Goal: Information Seeking & Learning: Check status

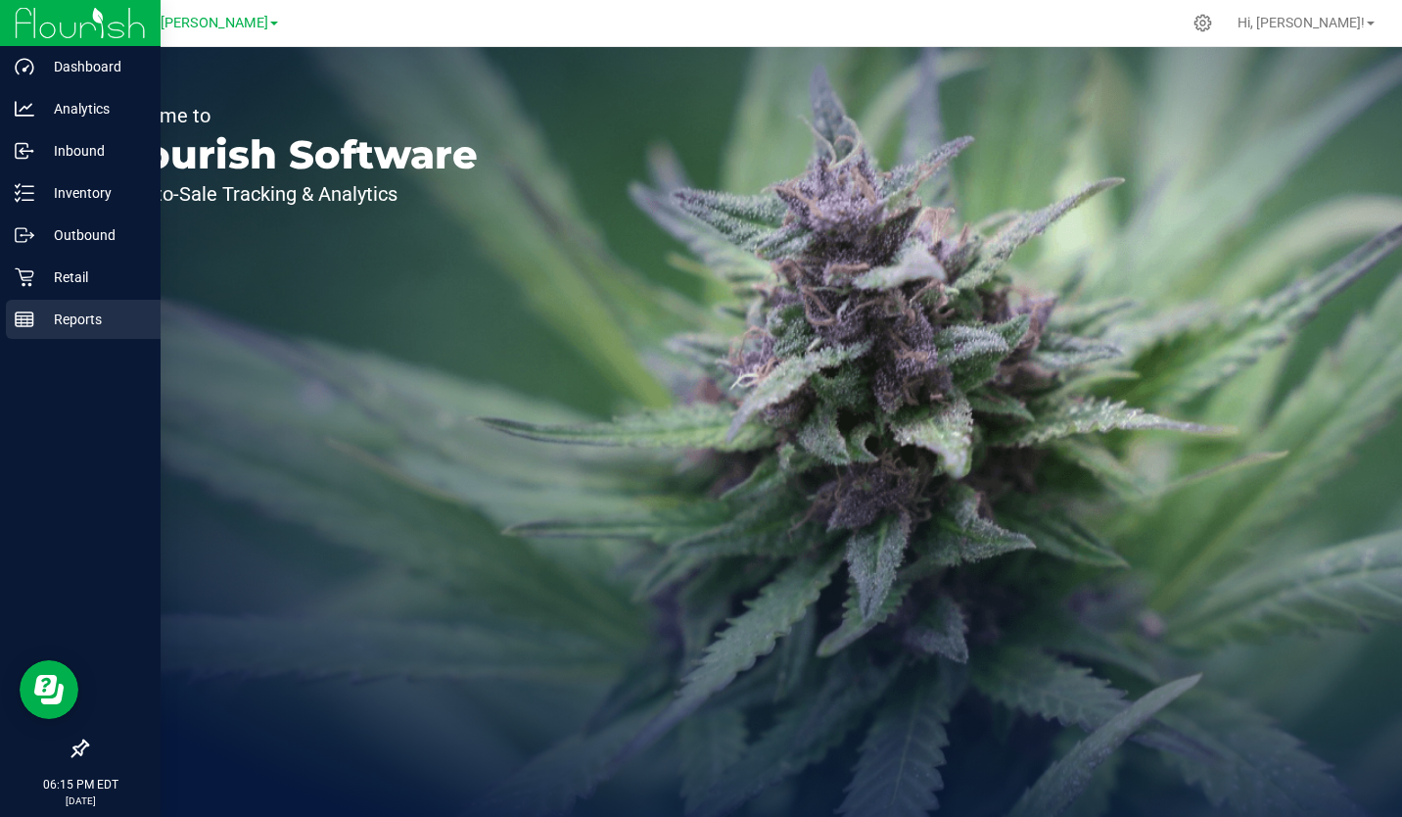
click at [64, 315] on p "Reports" at bounding box center [93, 319] width 118 height 24
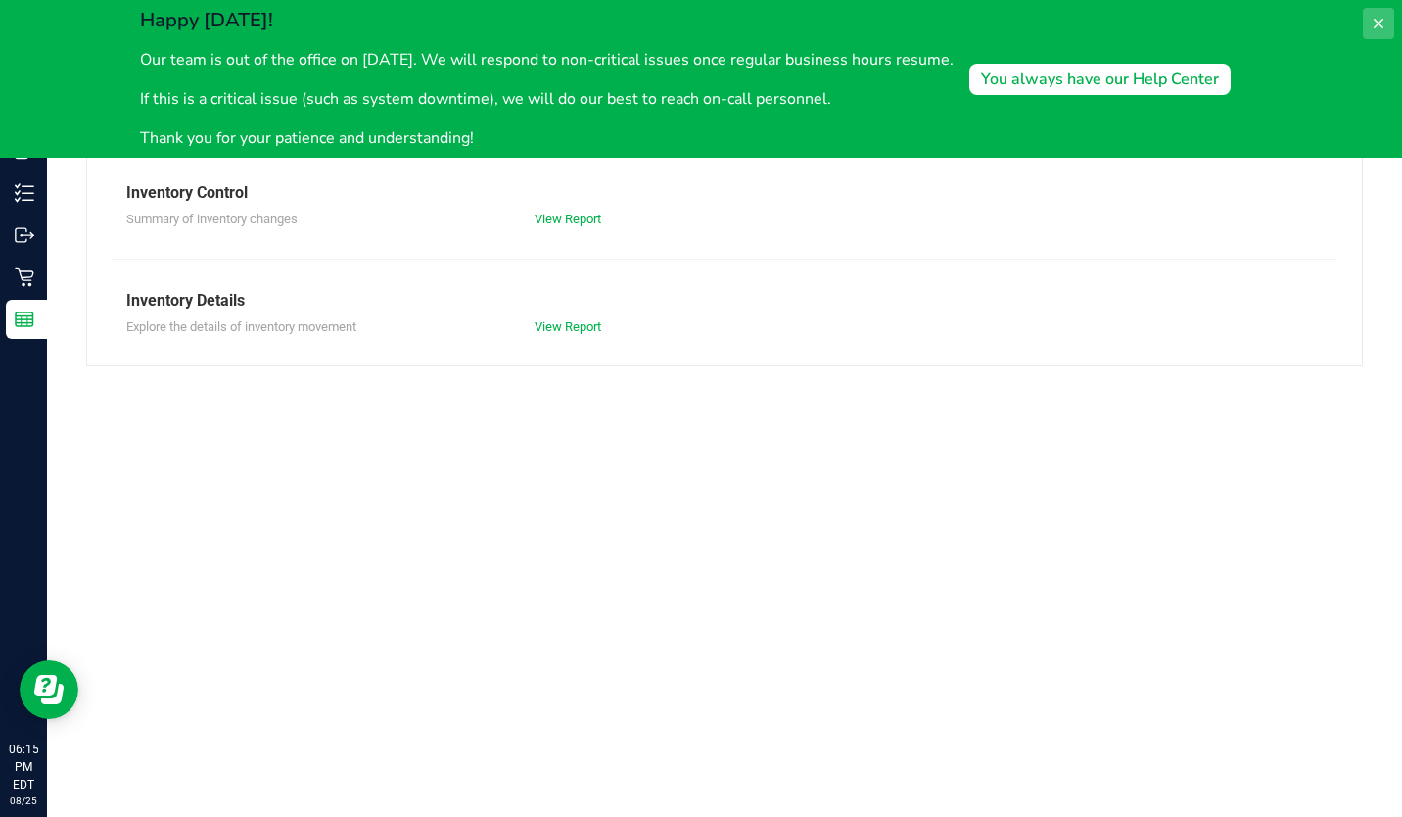
click at [1379, 20] on icon at bounding box center [1379, 24] width 16 height 16
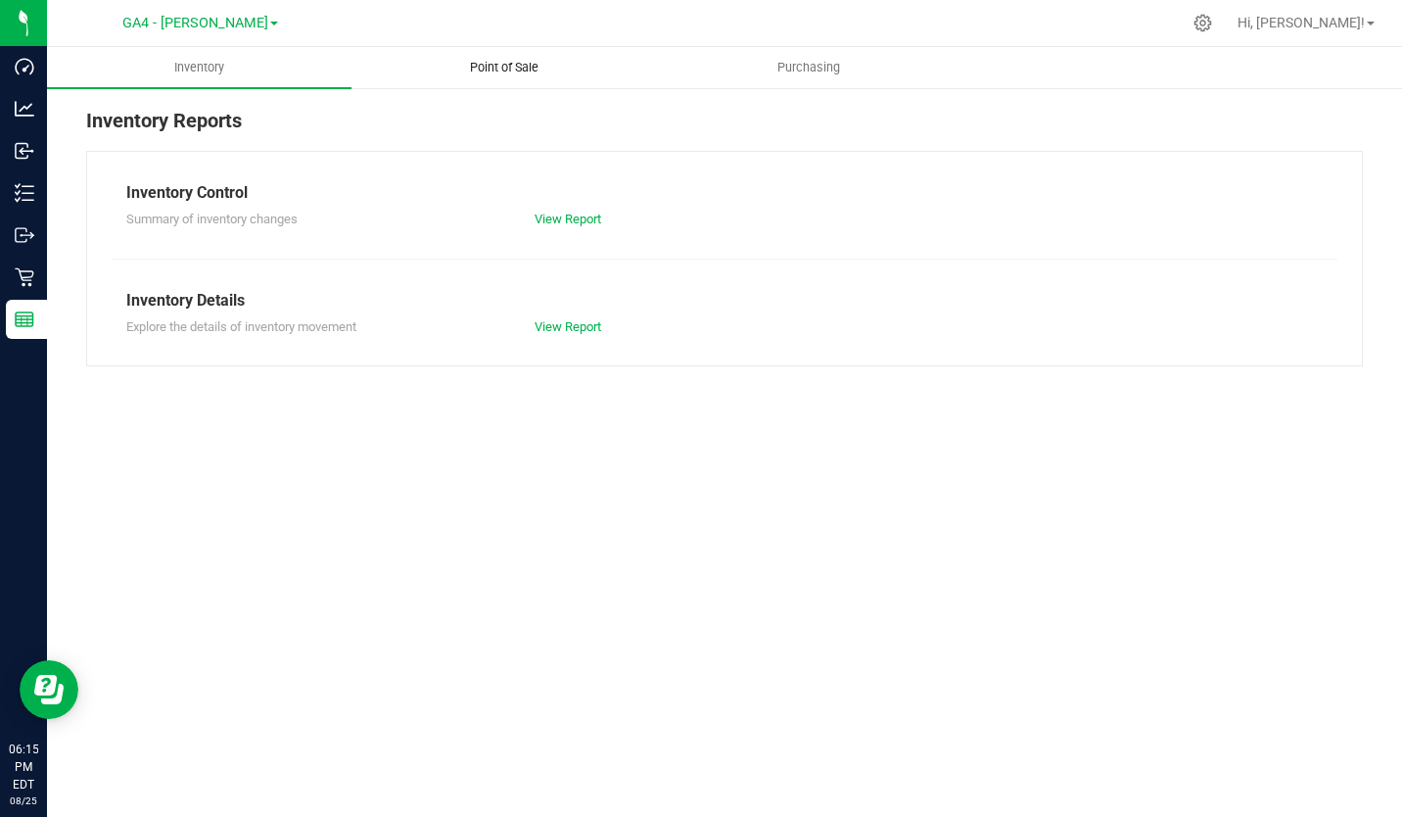
click at [499, 65] on span "Point of Sale" at bounding box center [504, 68] width 121 height 18
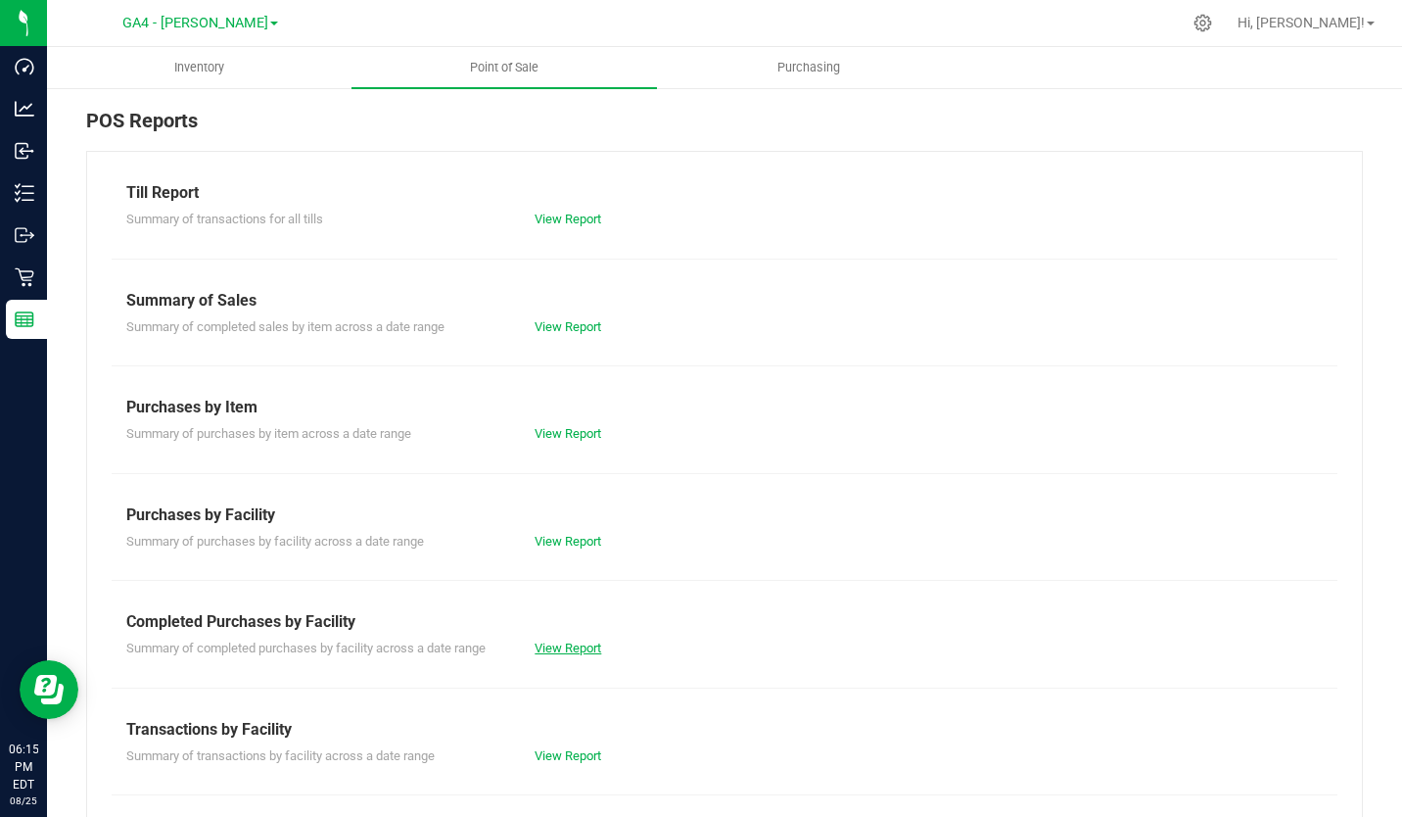
click at [553, 646] on link "View Report" at bounding box center [568, 647] width 67 height 15
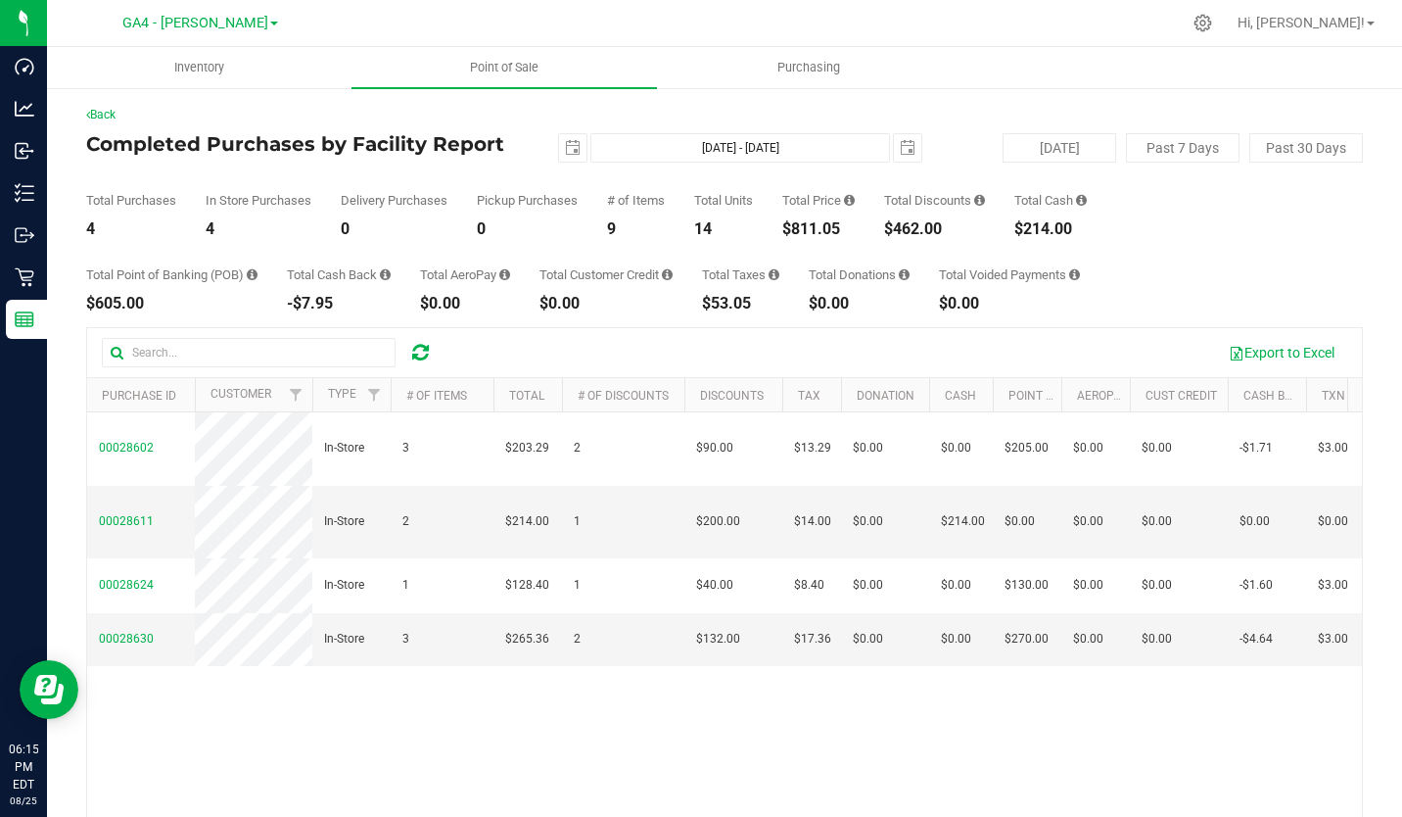
click at [270, 24] on span at bounding box center [274, 24] width 8 height 4
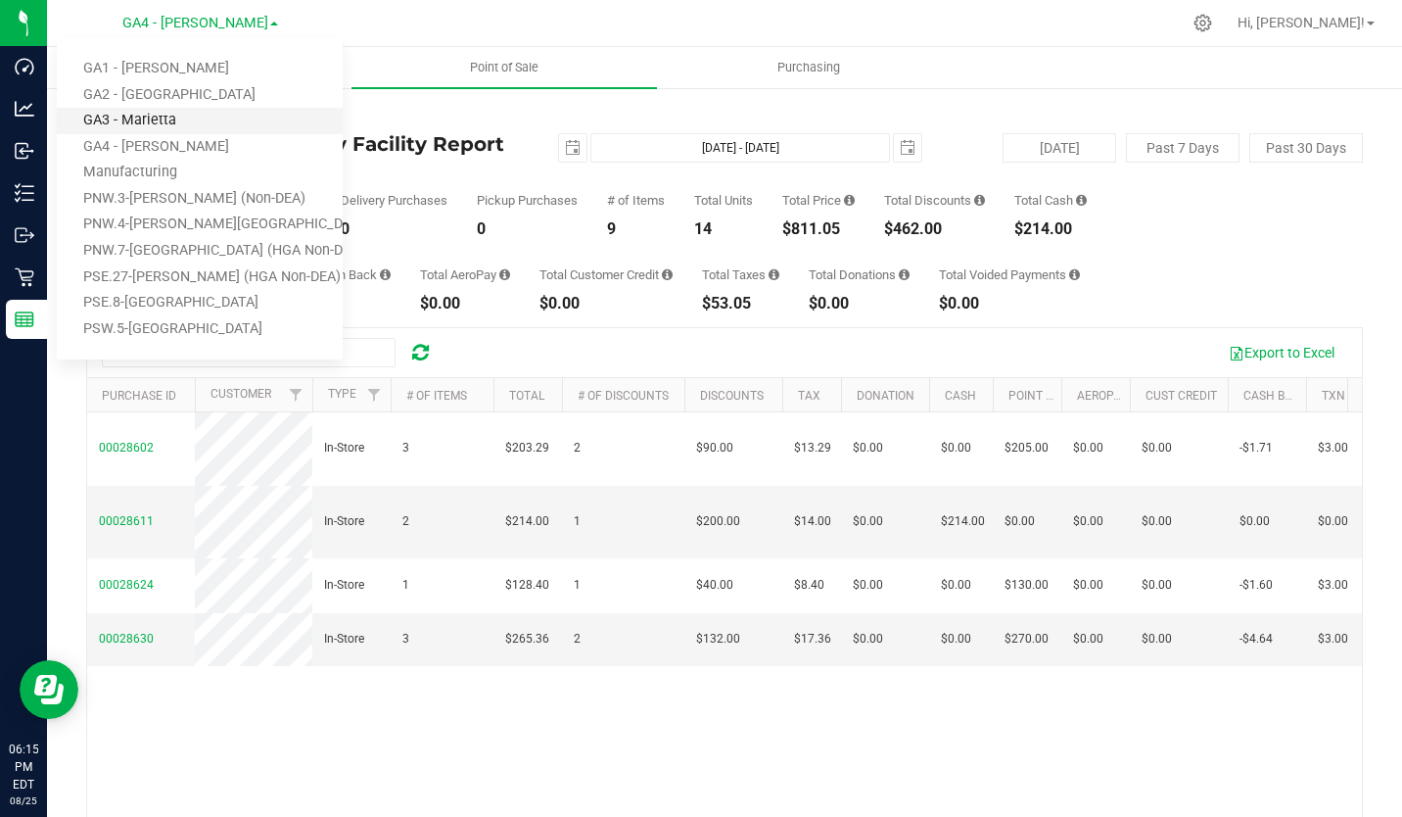
click at [179, 123] on link "GA3 - Marietta" at bounding box center [200, 121] width 286 height 26
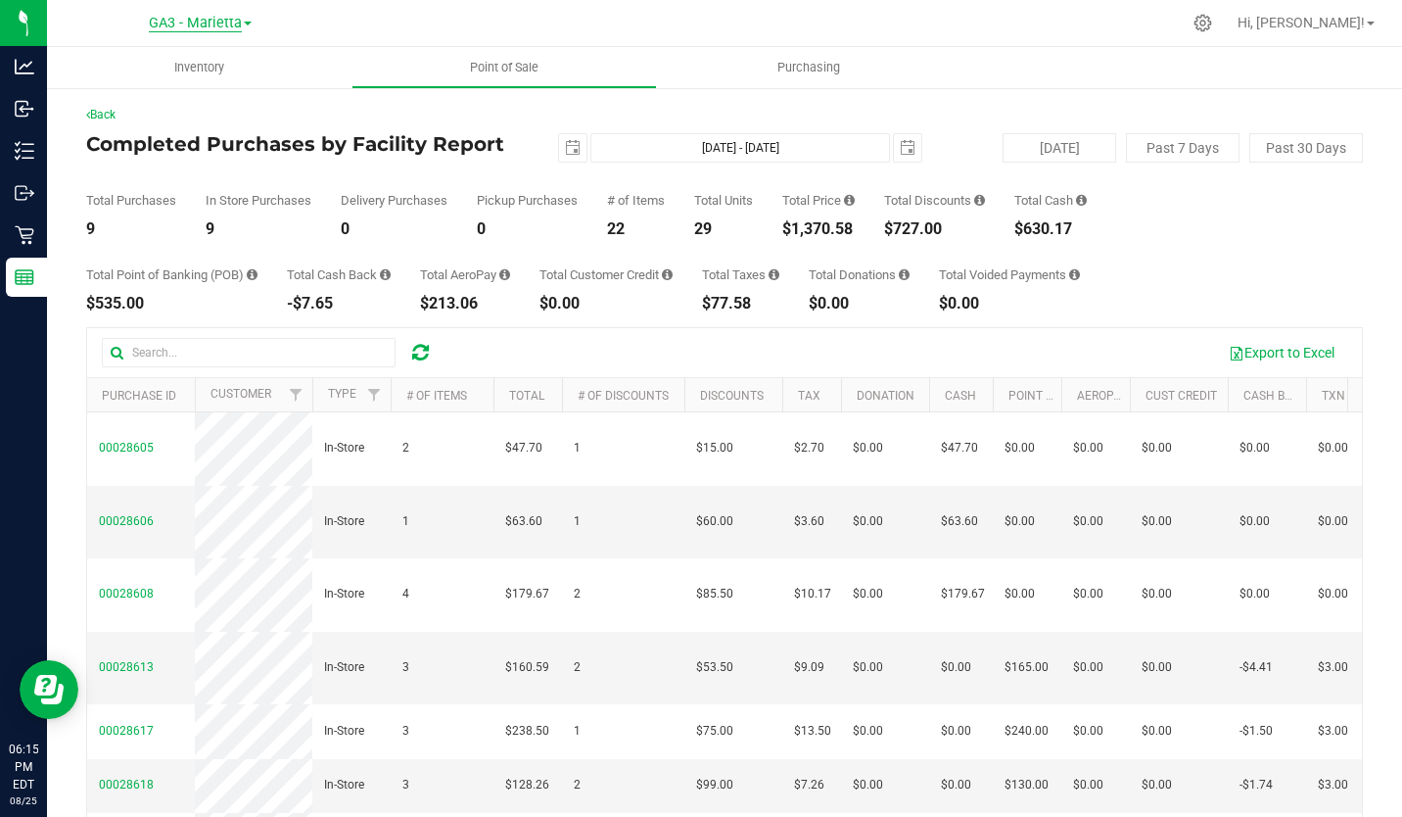
click at [238, 26] on span "GA3 - Marietta" at bounding box center [195, 24] width 93 height 18
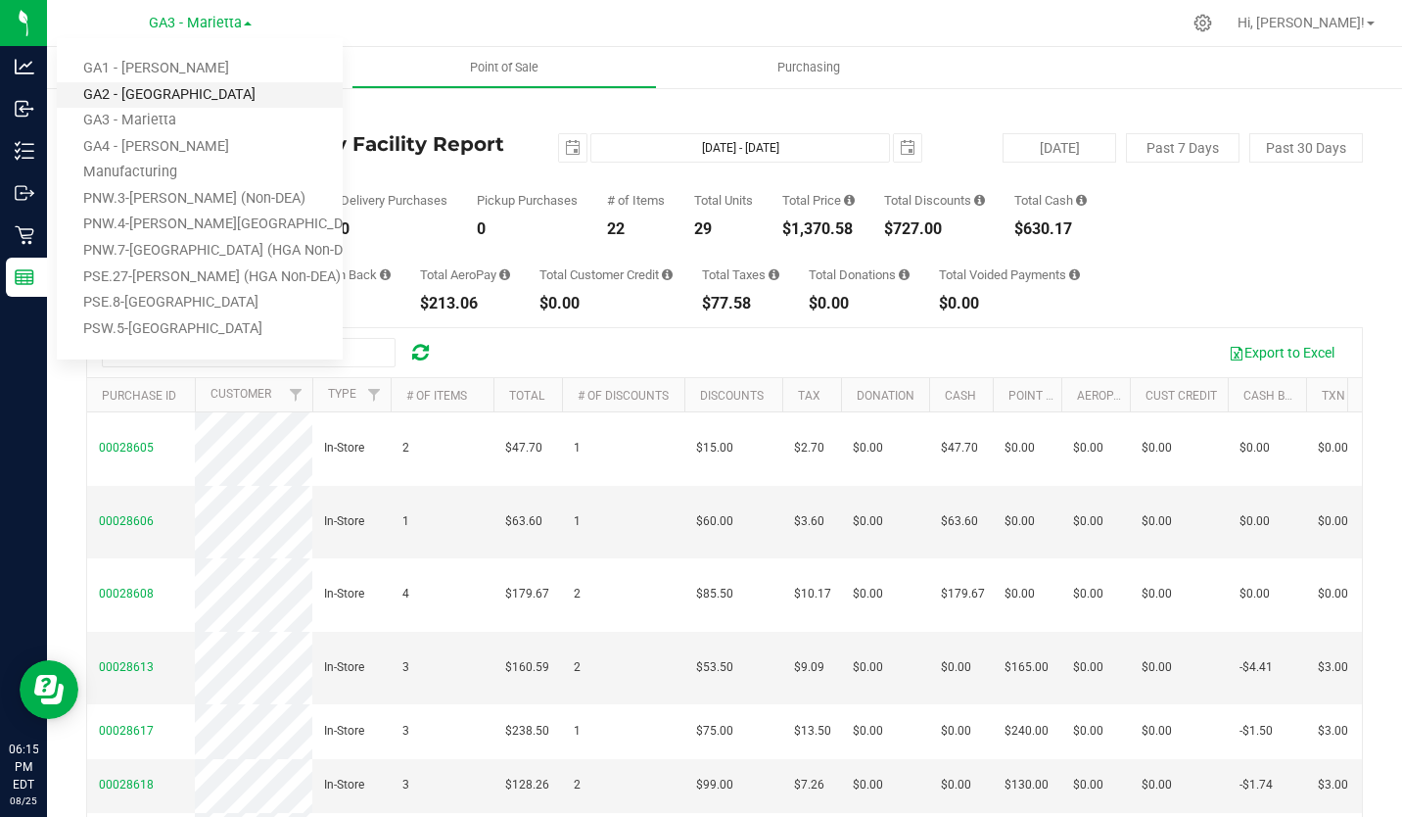
click at [197, 95] on link "GA2 - [GEOGRAPHIC_DATA]" at bounding box center [200, 95] width 286 height 26
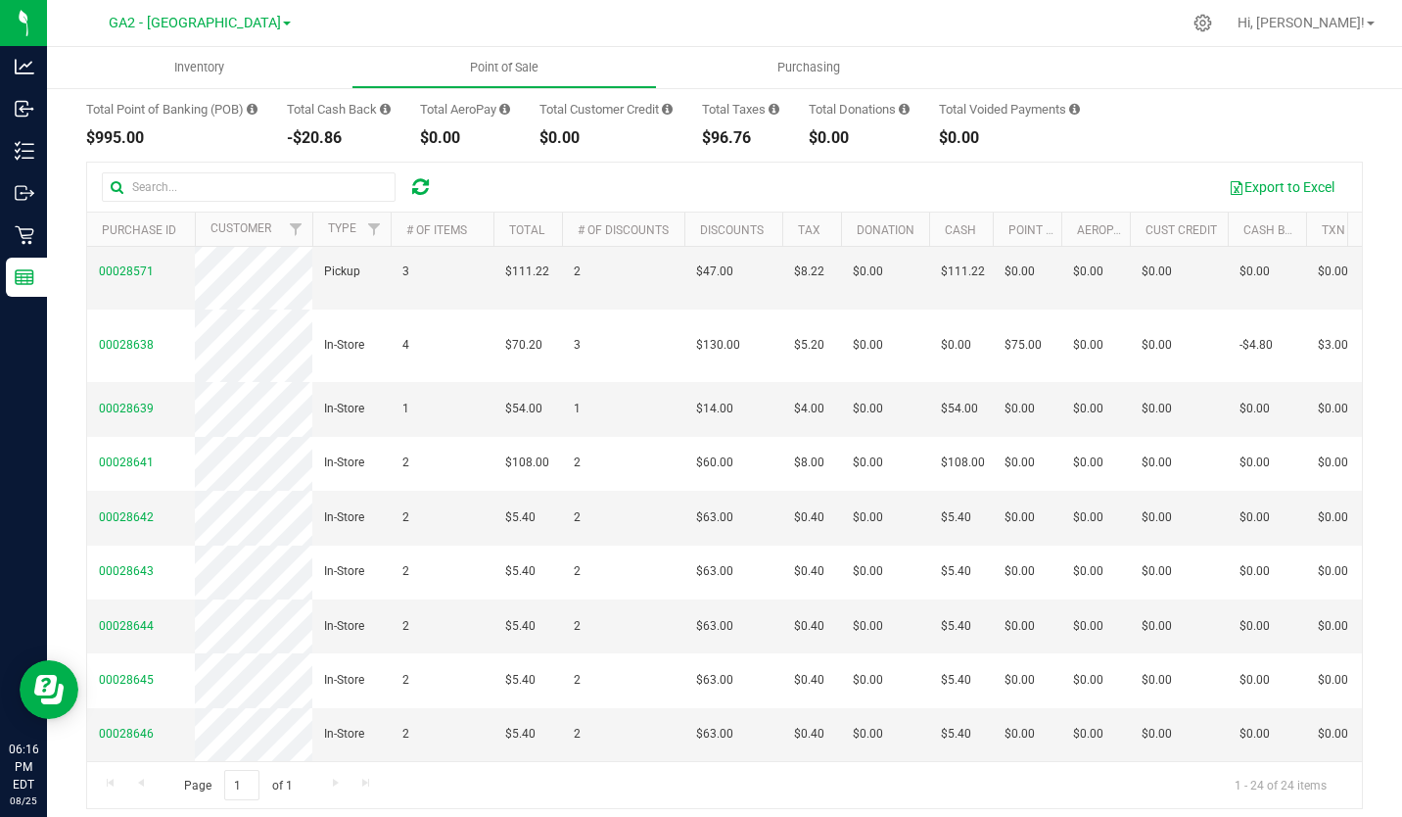
scroll to position [177, 0]
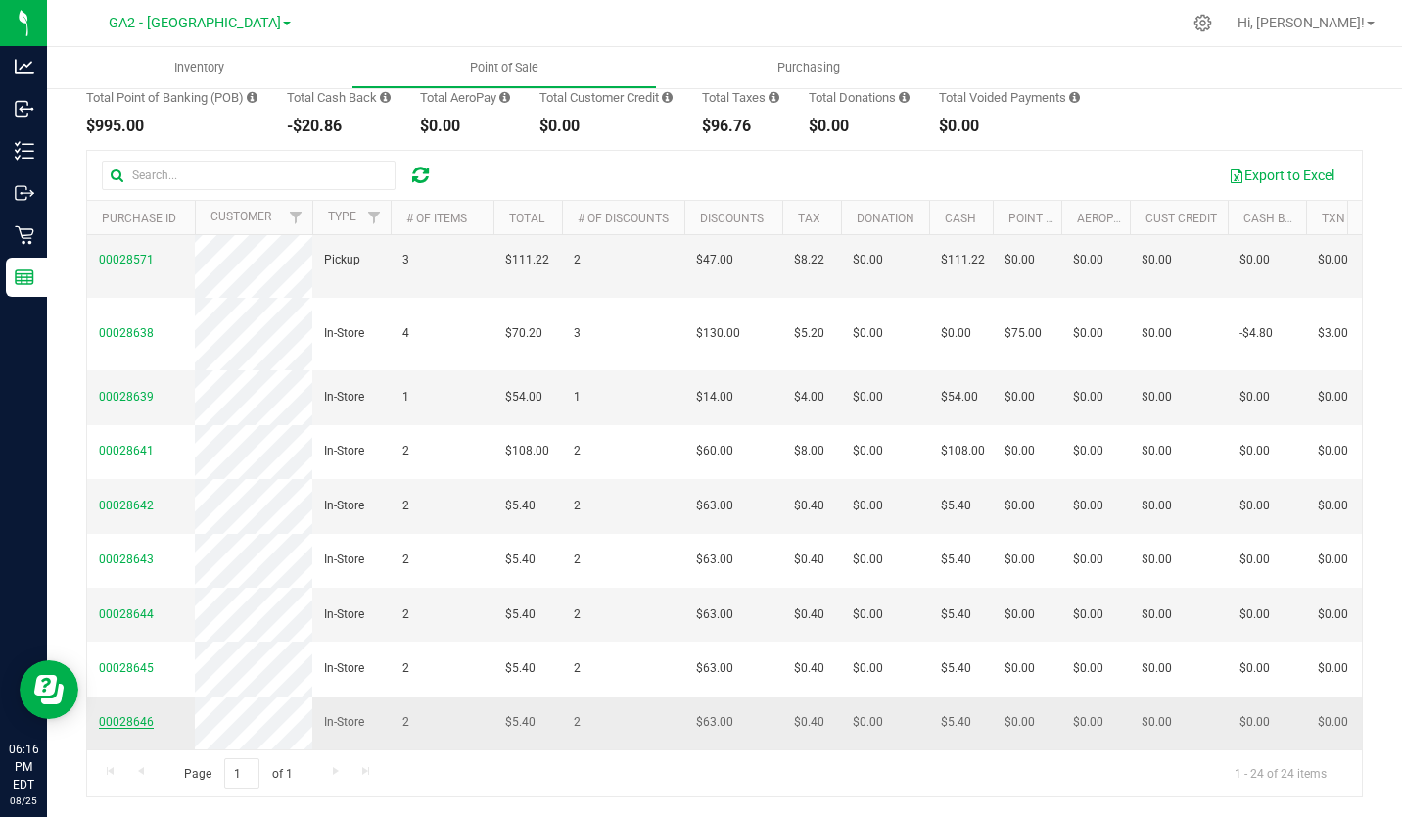
click at [128, 715] on span "00028646" at bounding box center [126, 722] width 55 height 14
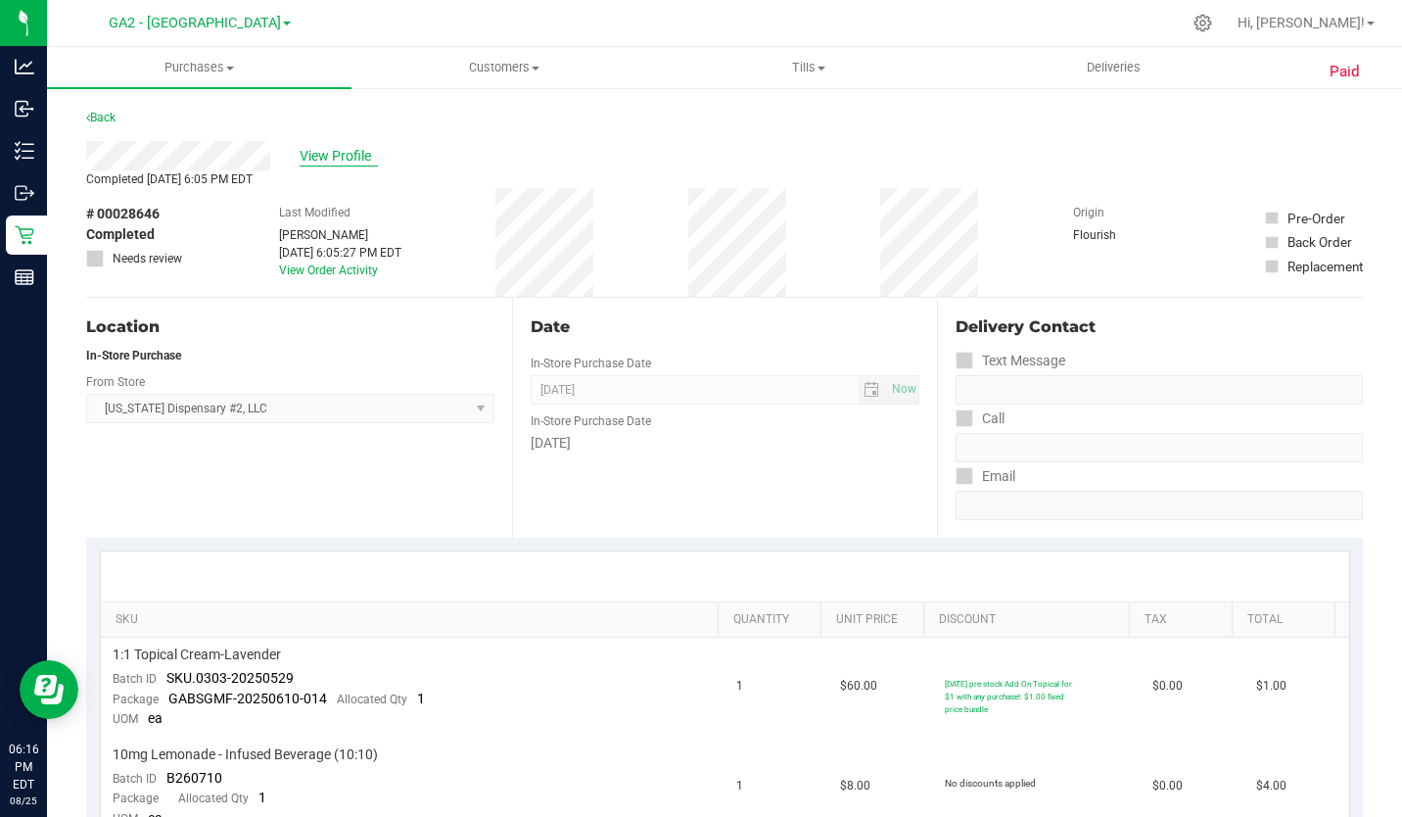
click at [349, 159] on span "View Profile" at bounding box center [339, 156] width 78 height 21
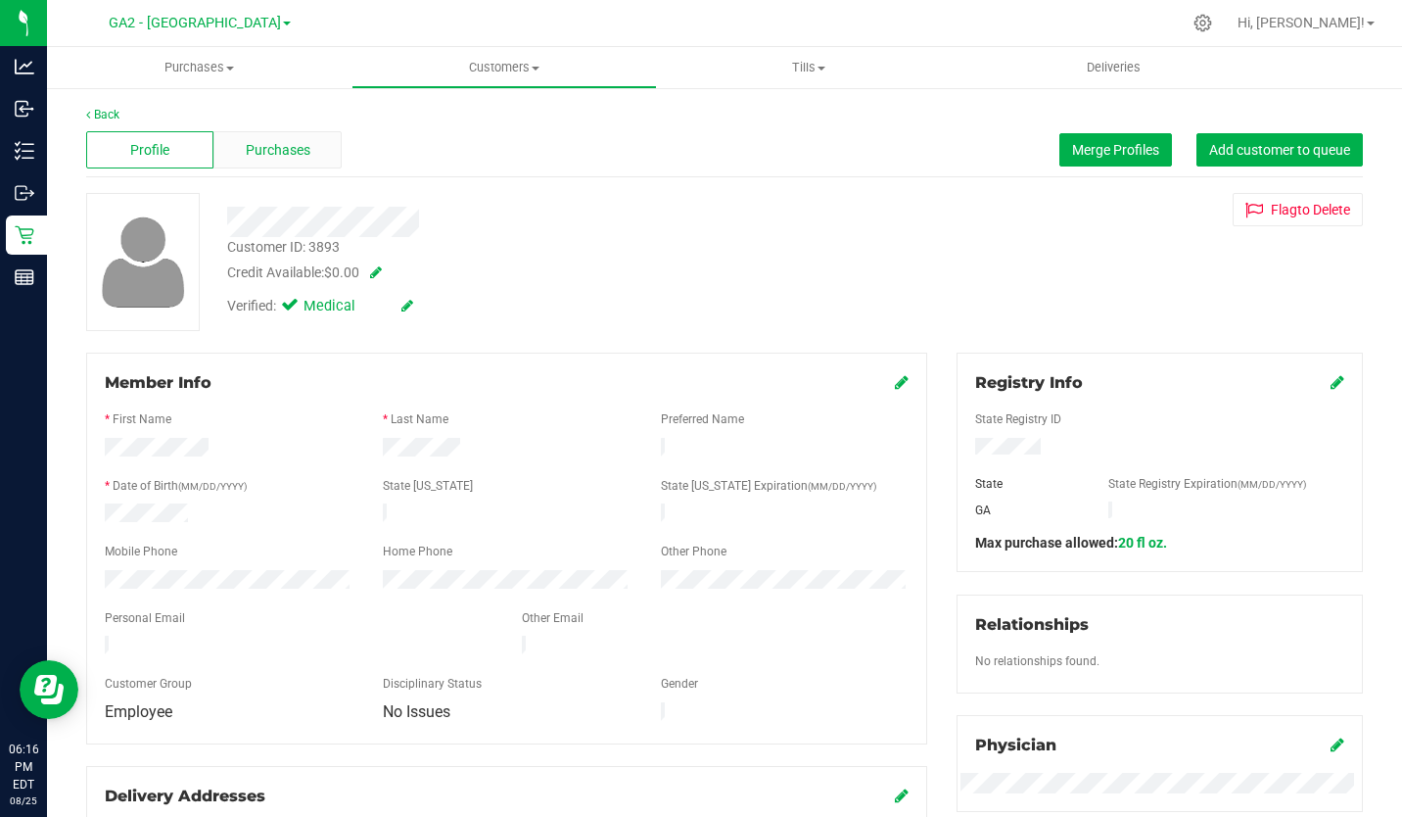
click at [277, 148] on span "Purchases" at bounding box center [278, 150] width 65 height 21
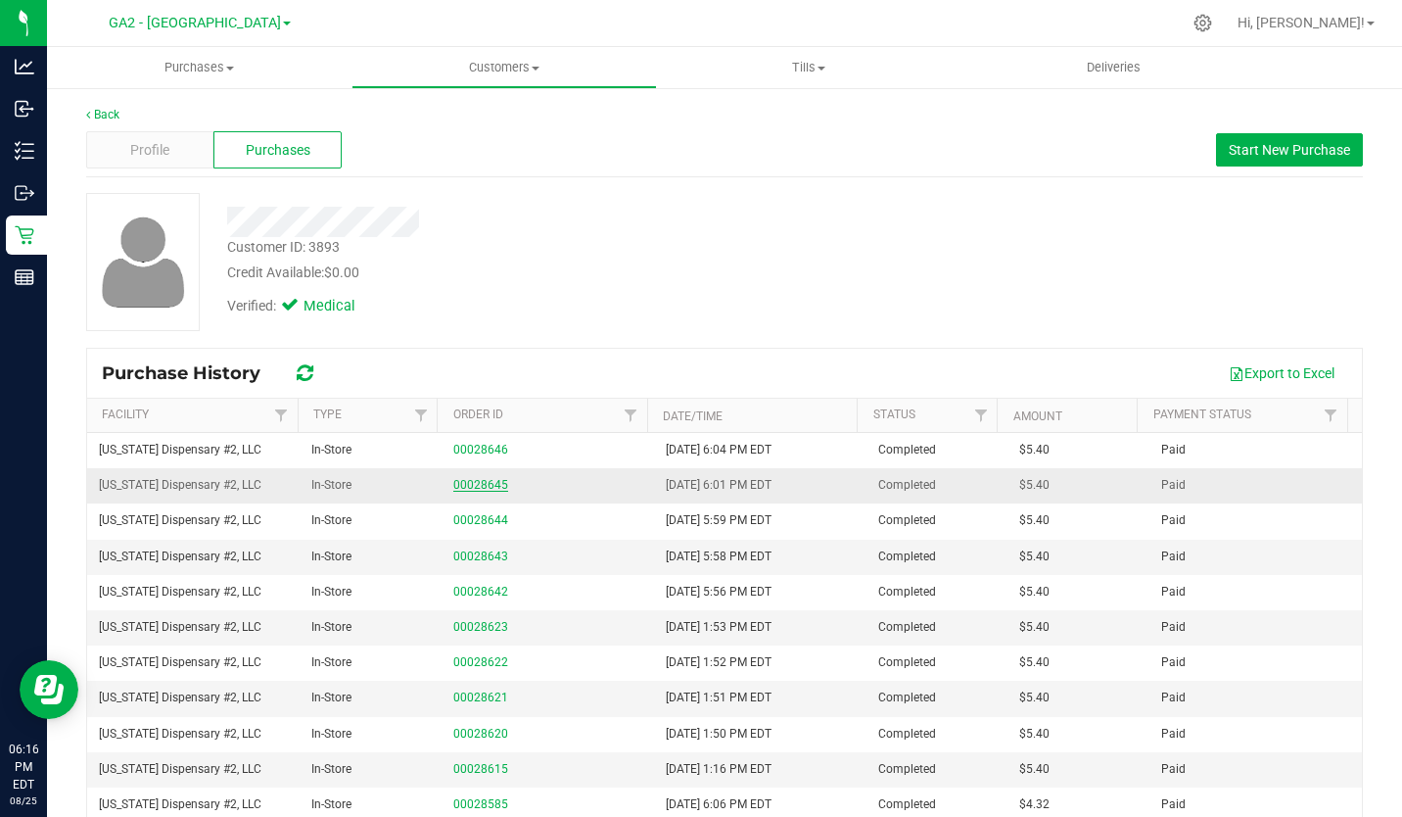
click at [459, 480] on link "00028645" at bounding box center [480, 485] width 55 height 14
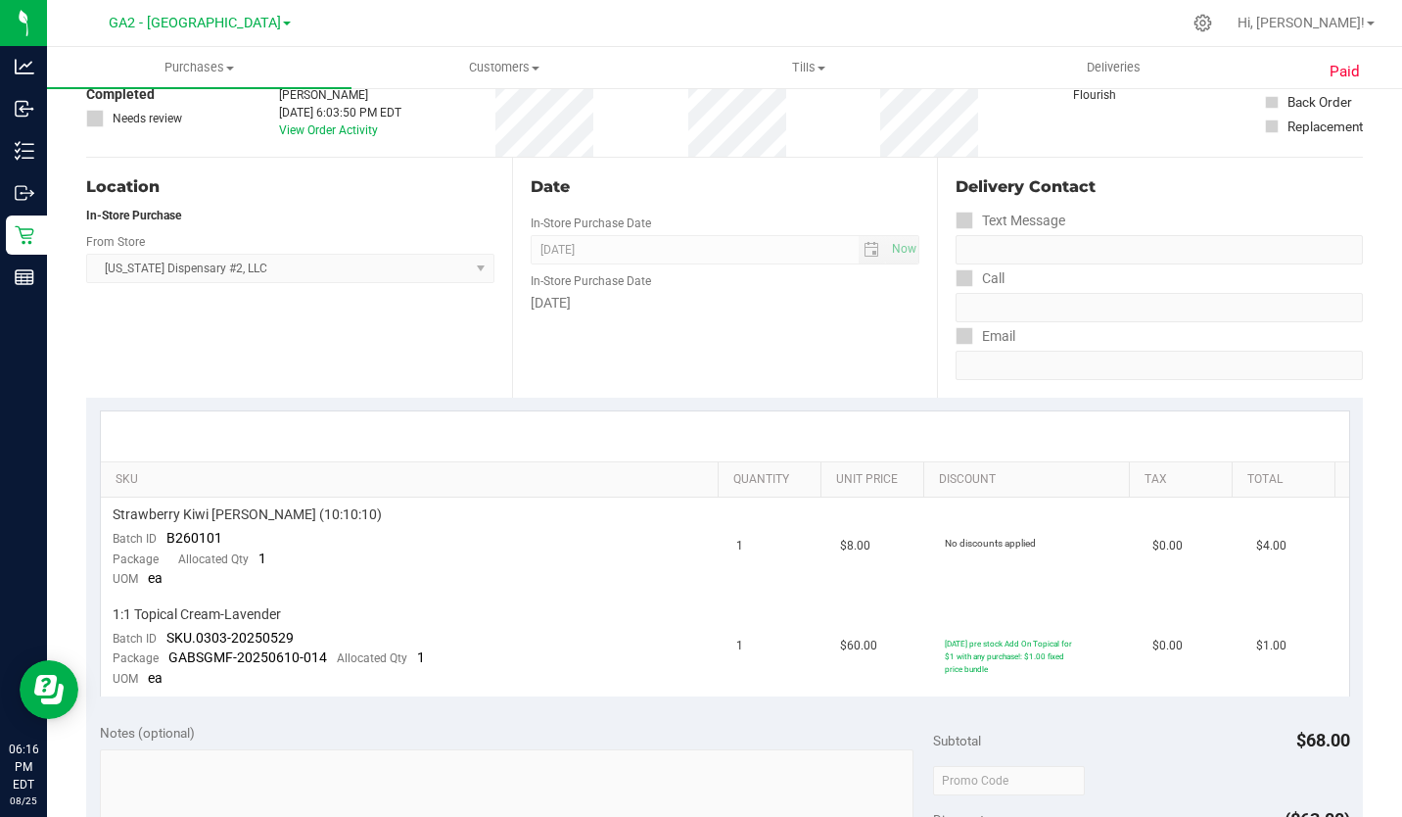
scroll to position [141, 0]
